Goal: Task Accomplishment & Management: Manage account settings

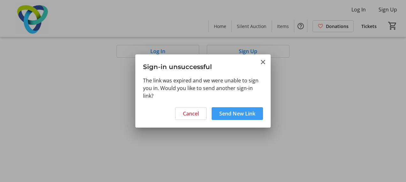
click at [230, 117] on span "Send New Link" at bounding box center [237, 114] width 36 height 8
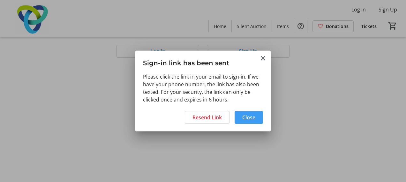
click at [240, 117] on span at bounding box center [248, 117] width 28 height 15
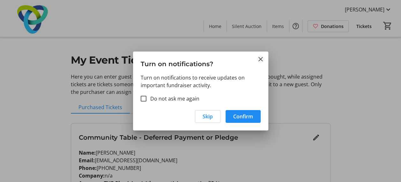
click at [258, 57] on mat-icon "Close" at bounding box center [261, 59] width 8 height 8
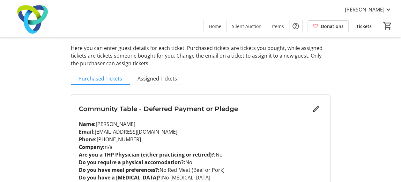
scroll to position [55, 0]
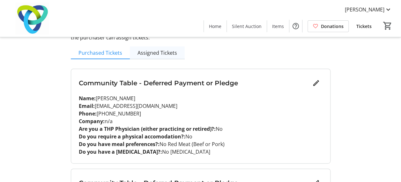
click at [169, 54] on span "Assigned Tickets" at bounding box center [157, 52] width 40 height 5
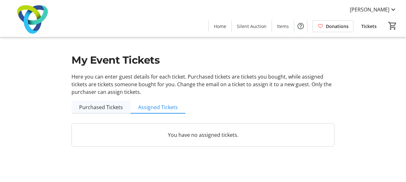
click at [114, 106] on span "Purchased Tickets" at bounding box center [101, 107] width 44 height 5
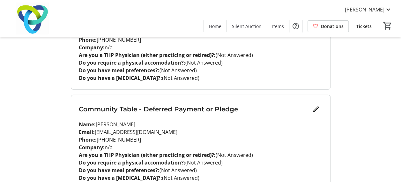
scroll to position [961, 0]
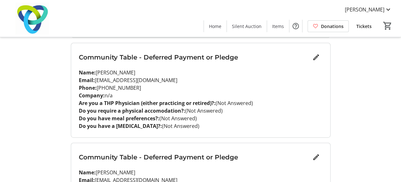
scroll to position [683, 0]
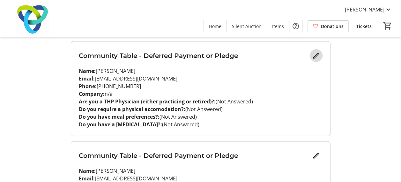
click at [314, 55] on mat-icon "Edit" at bounding box center [316, 56] width 8 height 8
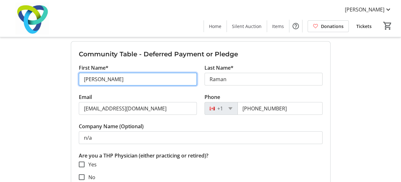
click at [139, 82] on input "[PERSON_NAME]" at bounding box center [138, 79] width 118 height 13
type input "H"
type input "Jag"
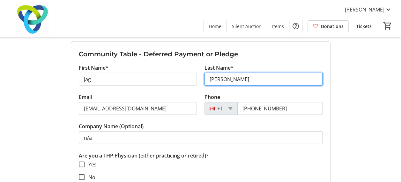
type input "Sharma"
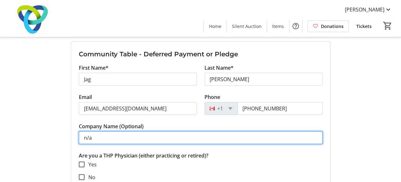
click at [117, 134] on input "n/a" at bounding box center [201, 138] width 244 height 13
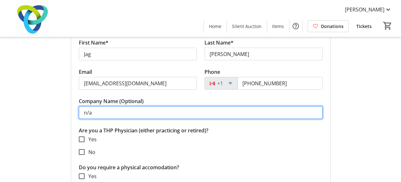
scroll to position [710, 0]
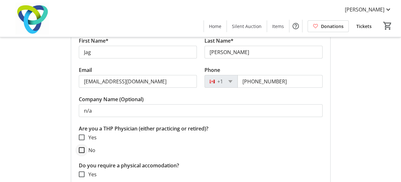
click at [88, 145] on div at bounding box center [81, 150] width 15 height 15
checkbox input "true"
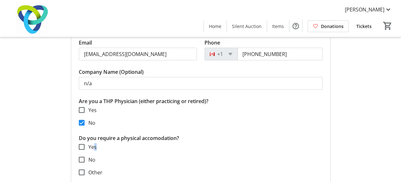
drag, startPoint x: 91, startPoint y: 146, endPoint x: 90, endPoint y: 152, distance: 6.1
click at [90, 152] on section "Yes No" at bounding box center [201, 154] width 244 height 20
drag, startPoint x: 90, startPoint y: 152, endPoint x: 87, endPoint y: 155, distance: 3.6
click at [87, 155] on div at bounding box center [81, 159] width 15 height 15
checkbox input "true"
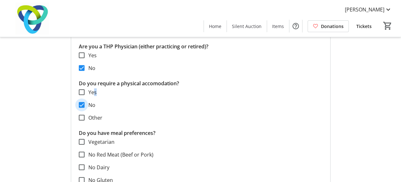
scroll to position [820, 0]
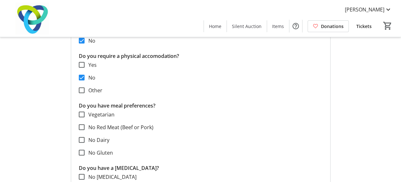
click at [101, 115] on label "Vegetarian" at bounding box center [100, 115] width 30 height 8
click at [85, 115] on input "Vegetarian" at bounding box center [82, 115] width 6 height 6
checkbox input "true"
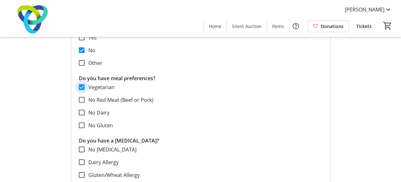
scroll to position [874, 0]
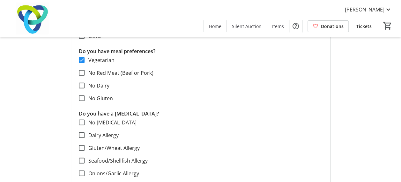
click at [103, 121] on label "No [MEDICAL_DATA]" at bounding box center [111, 123] width 52 height 8
click at [85, 121] on input "No [MEDICAL_DATA]" at bounding box center [82, 123] width 6 height 6
checkbox input "true"
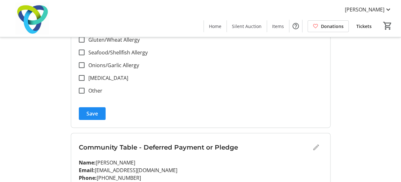
scroll to position [984, 0]
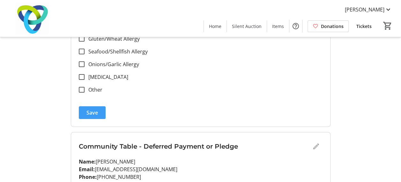
click at [104, 115] on span "submit" at bounding box center [92, 112] width 27 height 15
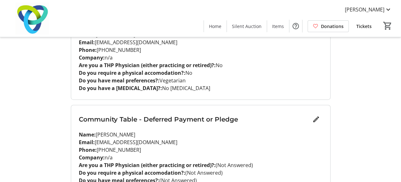
scroll to position [714, 0]
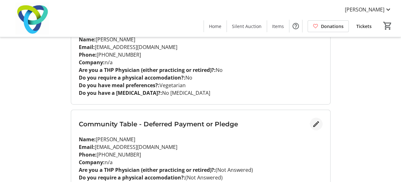
click at [316, 124] on mat-icon "Edit" at bounding box center [316, 125] width 8 height 8
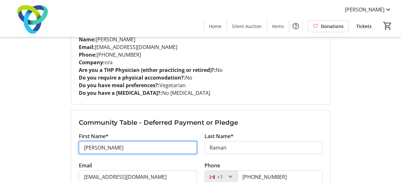
click at [180, 144] on input "Sriram" at bounding box center [138, 148] width 118 height 13
type input "Shalini"
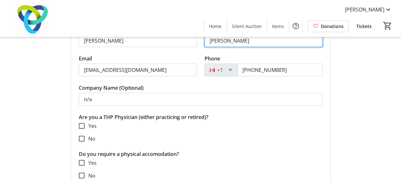
scroll to position [824, 0]
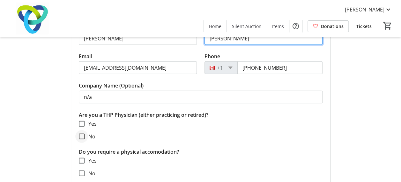
type input "Sharma"
click at [89, 135] on div at bounding box center [81, 136] width 15 height 15
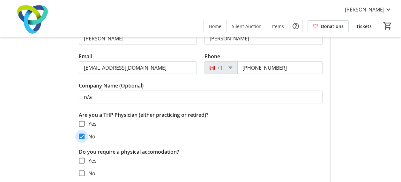
checkbox input "true"
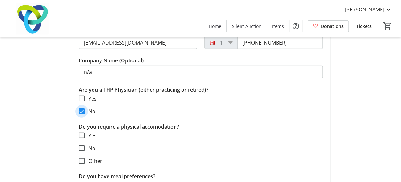
scroll to position [851, 0]
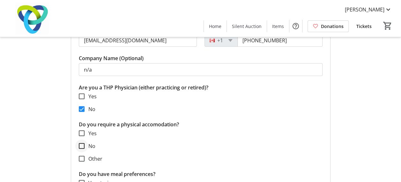
click at [89, 144] on div at bounding box center [81, 146] width 15 height 15
checkbox input "true"
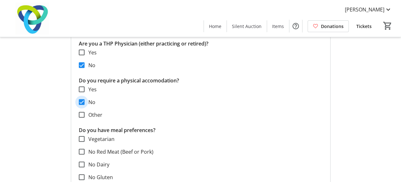
scroll to position [906, 0]
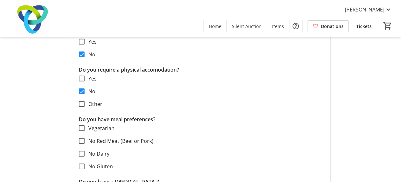
click at [92, 128] on label "Vegetarian" at bounding box center [100, 129] width 30 height 8
click at [85, 128] on input "Vegetarian" at bounding box center [82, 129] width 6 height 6
checkbox input "true"
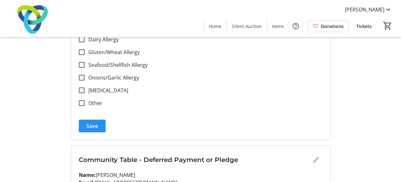
click at [95, 129] on span "submit" at bounding box center [92, 126] width 27 height 15
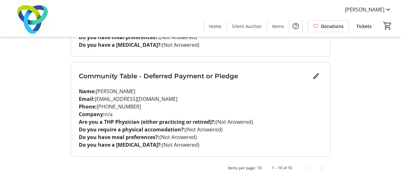
scroll to position [961, 0]
